Goal: Browse casually

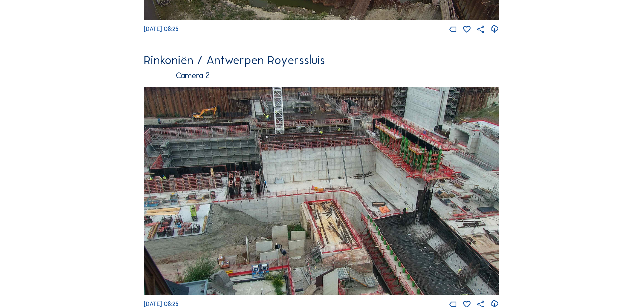
scroll to position [278, 0]
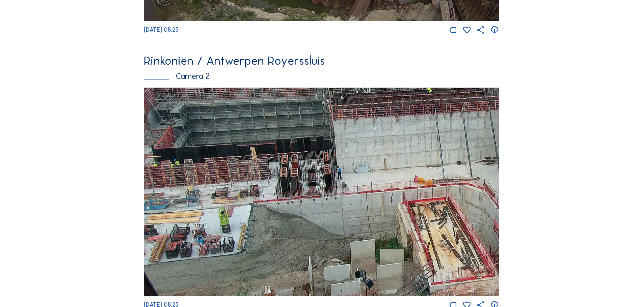
drag, startPoint x: 266, startPoint y: 204, endPoint x: 368, endPoint y: 174, distance: 105.5
click at [368, 174] on img at bounding box center [321, 192] width 355 height 208
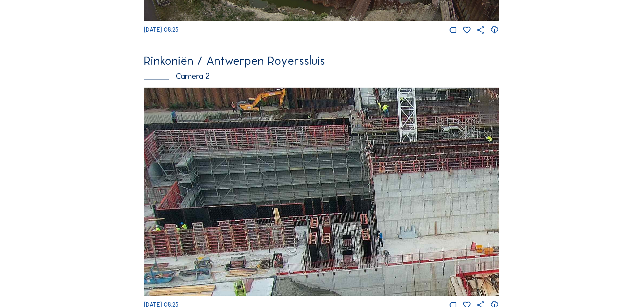
drag, startPoint x: 325, startPoint y: 207, endPoint x: 375, endPoint y: 260, distance: 72.3
click at [375, 260] on img at bounding box center [321, 192] width 355 height 208
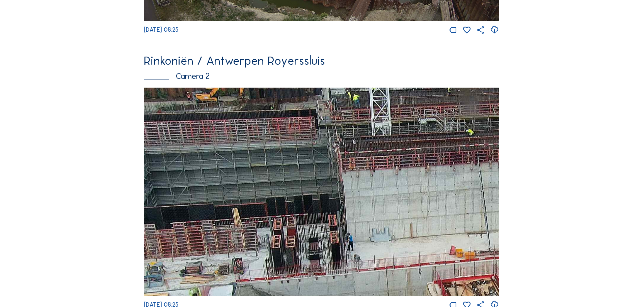
drag, startPoint x: 420, startPoint y: 237, endPoint x: 385, endPoint y: 242, distance: 35.1
click at [385, 242] on img at bounding box center [321, 192] width 355 height 208
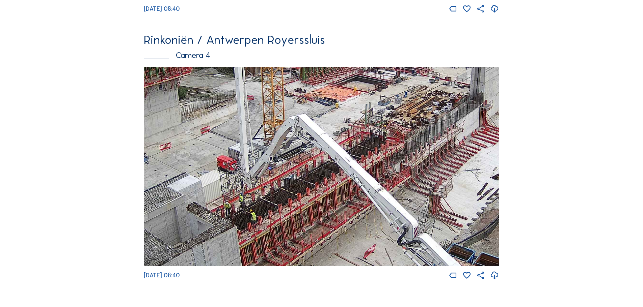
scroll to position [877, 0]
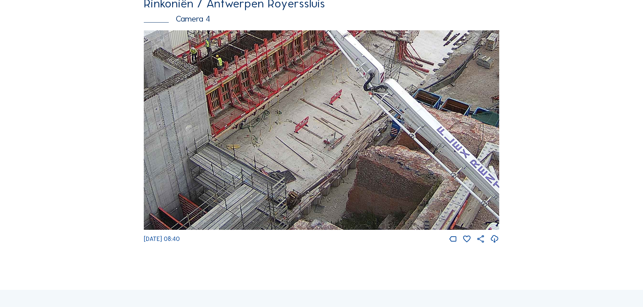
drag, startPoint x: 389, startPoint y: 166, endPoint x: 327, endPoint y: 48, distance: 132.9
click at [342, 42] on img at bounding box center [321, 130] width 355 height 200
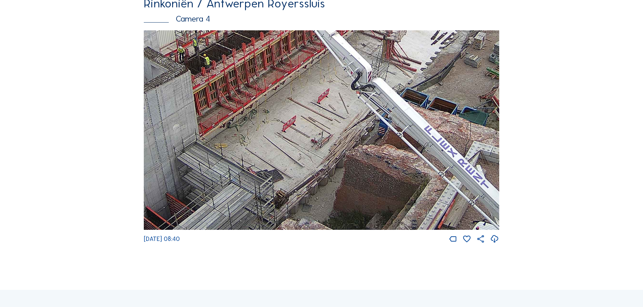
drag, startPoint x: 469, startPoint y: 160, endPoint x: 336, endPoint y: -3, distance: 210.6
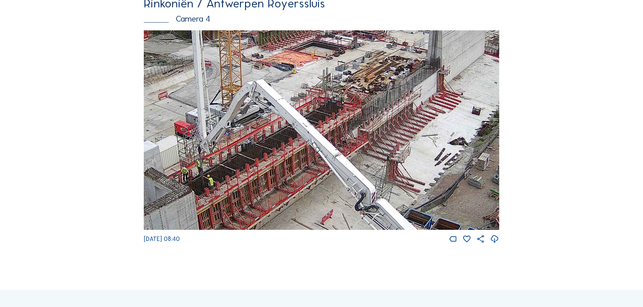
drag, startPoint x: 253, startPoint y: 80, endPoint x: 391, endPoint y: 201, distance: 183.3
click at [391, 201] on img at bounding box center [321, 130] width 355 height 200
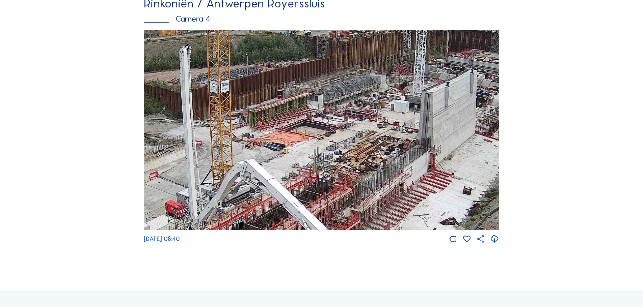
drag, startPoint x: 425, startPoint y: 75, endPoint x: 416, endPoint y: 155, distance: 80.5
click at [416, 155] on img at bounding box center [321, 130] width 355 height 200
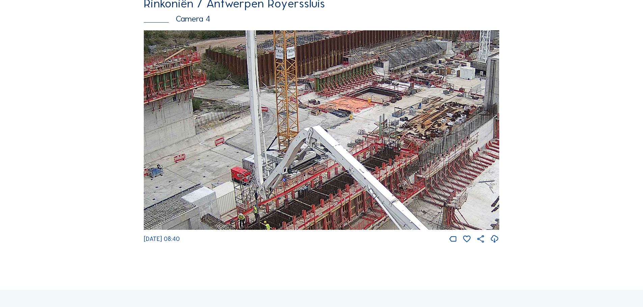
drag, startPoint x: 270, startPoint y: 143, endPoint x: 342, endPoint y: 106, distance: 81.0
click at [342, 106] on img at bounding box center [321, 130] width 355 height 200
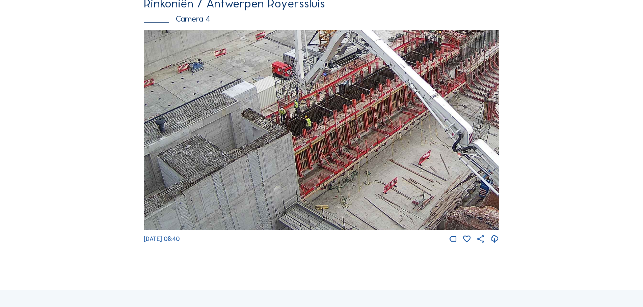
drag, startPoint x: 246, startPoint y: 213, endPoint x: 280, endPoint y: 110, distance: 108.1
click at [280, 110] on img at bounding box center [321, 130] width 355 height 200
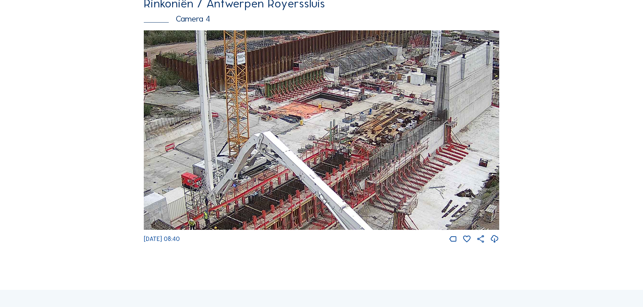
drag, startPoint x: 381, startPoint y: 93, endPoint x: 285, endPoint y: 198, distance: 141.8
click at [290, 205] on img at bounding box center [321, 130] width 355 height 200
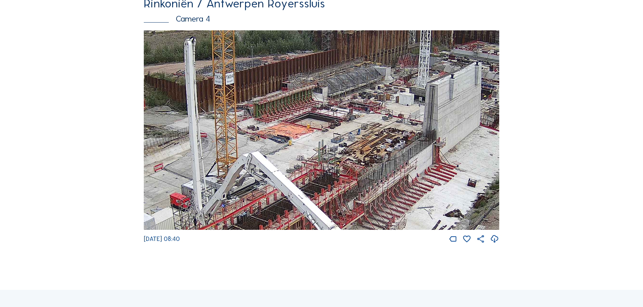
drag, startPoint x: 450, startPoint y: 116, endPoint x: 439, endPoint y: 136, distance: 23.1
click at [439, 136] on img at bounding box center [321, 130] width 355 height 200
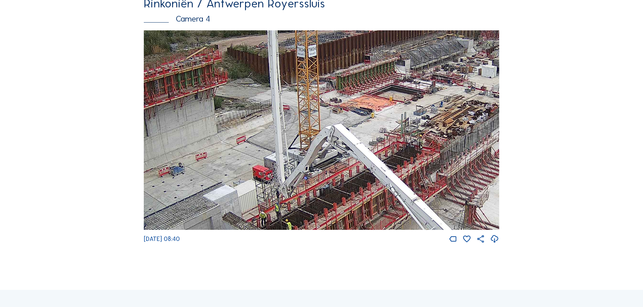
drag, startPoint x: 330, startPoint y: 154, endPoint x: 412, endPoint y: 126, distance: 86.9
click at [412, 126] on img at bounding box center [321, 130] width 355 height 200
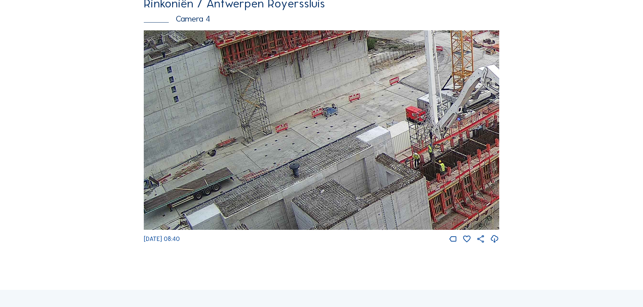
drag, startPoint x: 411, startPoint y: 112, endPoint x: 424, endPoint y: 102, distance: 15.9
click at [424, 102] on img at bounding box center [321, 130] width 355 height 200
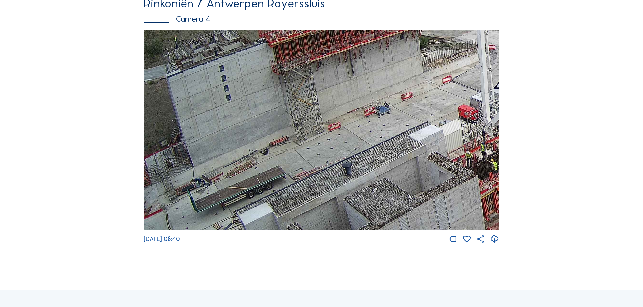
drag, startPoint x: 290, startPoint y: 152, endPoint x: 505, endPoint y: 161, distance: 215.0
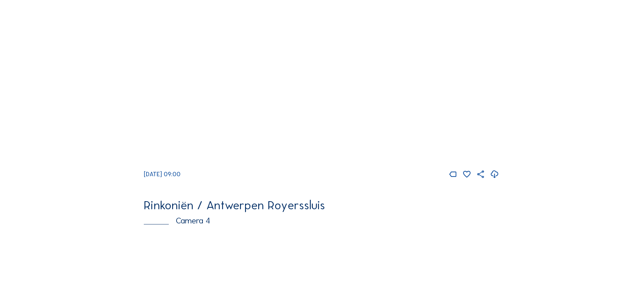
scroll to position [675, 0]
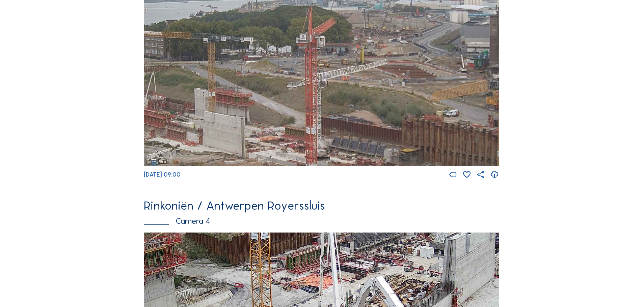
drag, startPoint x: 463, startPoint y: 79, endPoint x: 440, endPoint y: 94, distance: 27.4
click at [440, 94] on img at bounding box center [321, 66] width 355 height 200
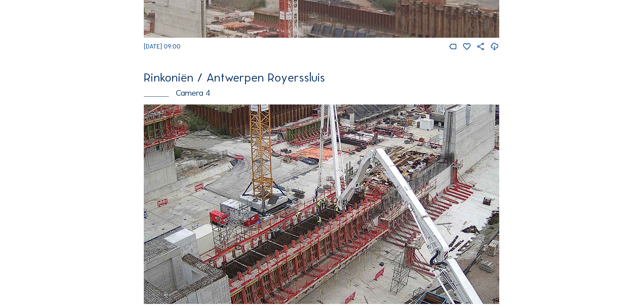
scroll to position [809, 0]
